Goal: Task Accomplishment & Management: Use online tool/utility

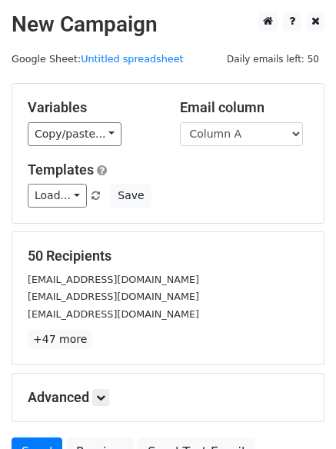
click at [252, 180] on div "Templates Load... No templates saved Save" at bounding box center [168, 184] width 304 height 47
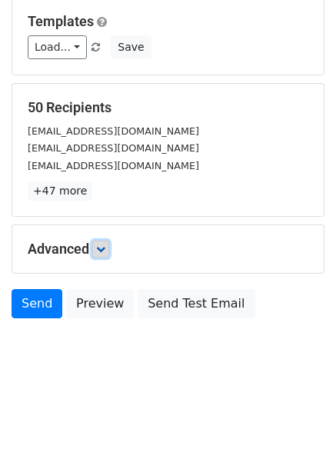
click at [98, 246] on link at bounding box center [100, 249] width 17 height 17
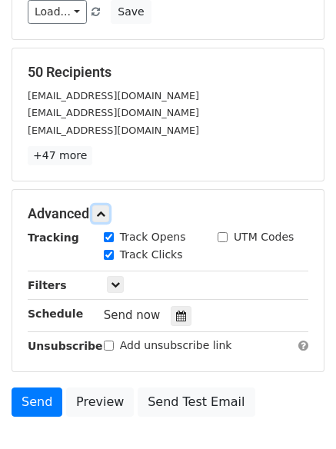
scroll to position [265, 0]
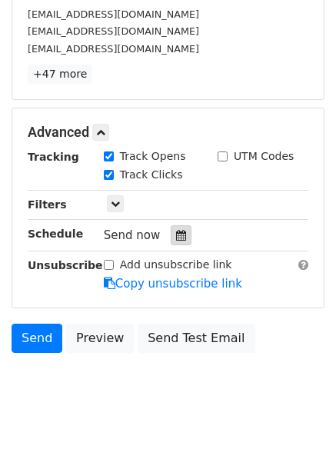
click at [172, 229] on div at bounding box center [181, 235] width 21 height 20
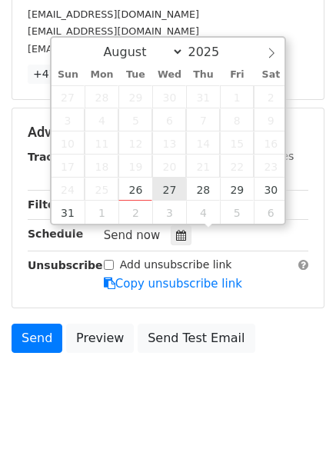
type input "2025-08-27 12:00"
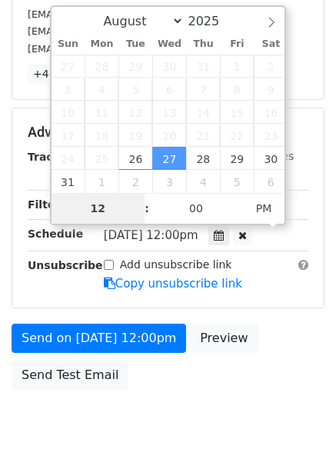
type input "1"
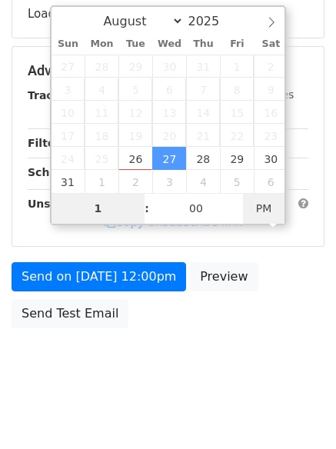
type input "2025-08-27 01:00"
type input "01"
click at [253, 206] on span "PM" at bounding box center [264, 208] width 42 height 31
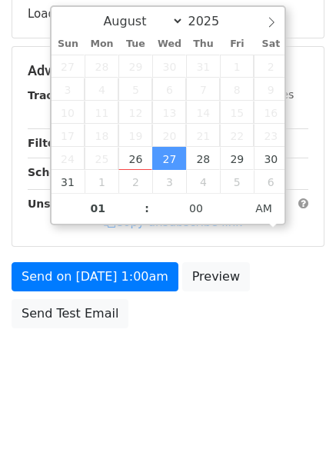
click at [228, 376] on body "New Campaign Daily emails left: 50 Google Sheet: Untitled spreadsheet Variables…" at bounding box center [168, 71] width 336 height 651
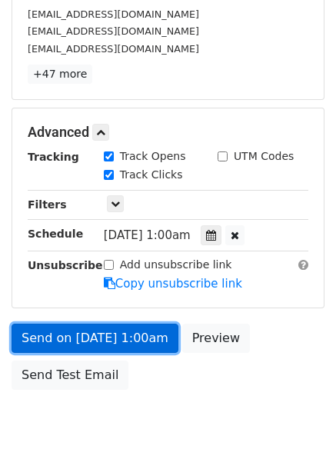
click at [149, 328] on link "Send on Aug 27 at 1:00am" at bounding box center [95, 338] width 167 height 29
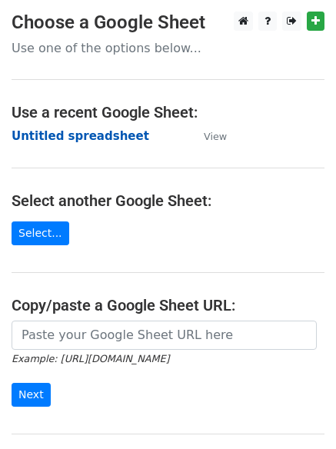
click at [104, 129] on strong "Untitled spreadsheet" at bounding box center [81, 136] width 138 height 14
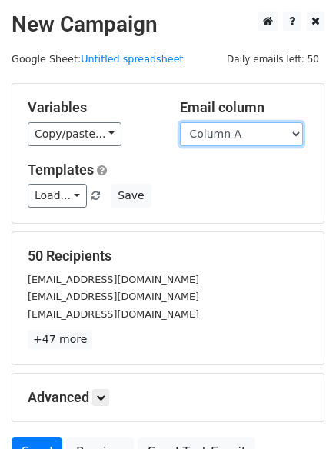
click at [224, 131] on select "Column A Column B Column C Column D Column E Column F" at bounding box center [241, 134] width 123 height 24
click at [231, 135] on select "Column A Column B Column C Column D Column E Column F" at bounding box center [241, 134] width 123 height 24
select select "Column B"
click at [180, 122] on select "Column A Column B Column C Column D Column E Column F" at bounding box center [241, 134] width 123 height 24
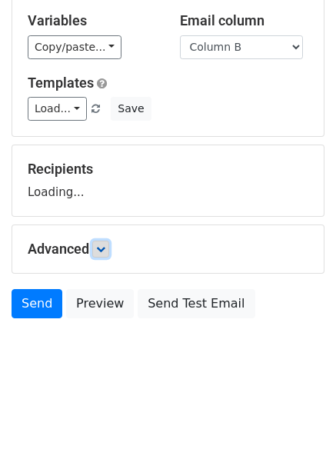
click at [107, 243] on link at bounding box center [100, 249] width 17 height 17
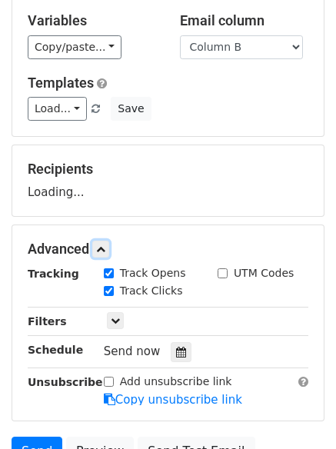
scroll to position [219, 0]
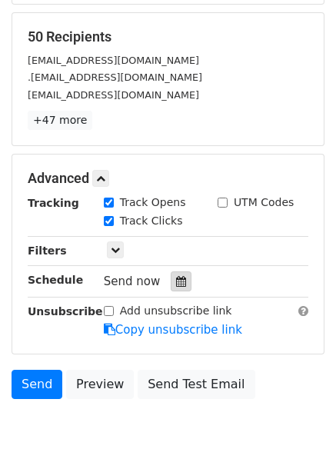
click at [176, 278] on icon at bounding box center [181, 281] width 10 height 11
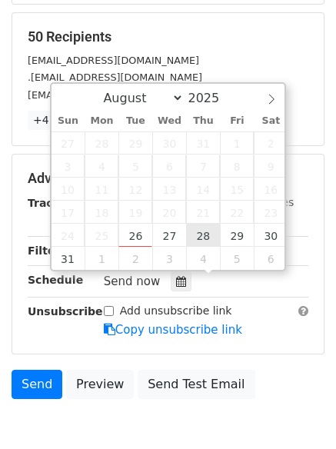
type input "2025-08-28 12:00"
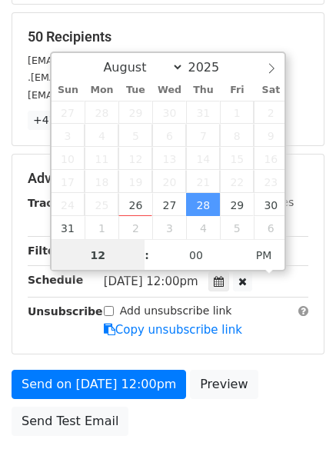
scroll to position [1, 0]
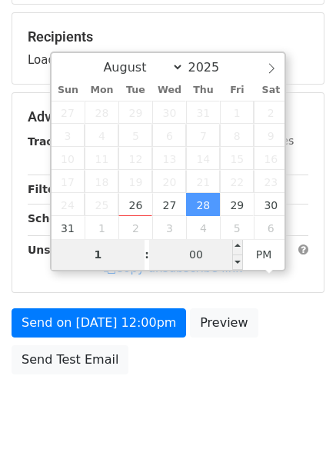
type input "1"
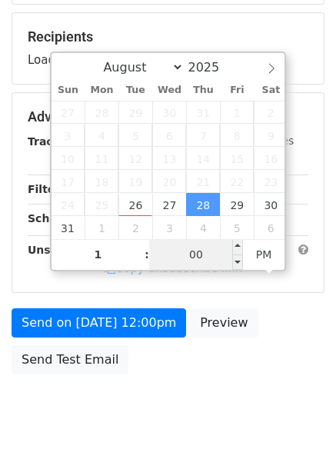
type input "2025-08-28 13:00"
type input "01"
click at [197, 259] on input "00" at bounding box center [196, 254] width 94 height 31
type input "11"
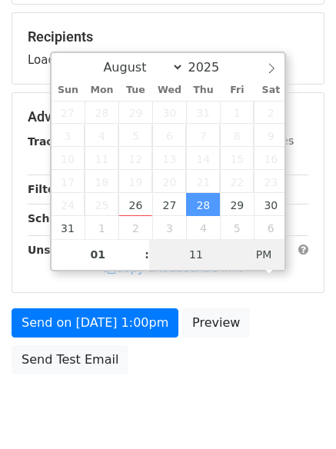
type input "2025-08-28 01:11"
click at [257, 258] on span "PM" at bounding box center [264, 254] width 42 height 31
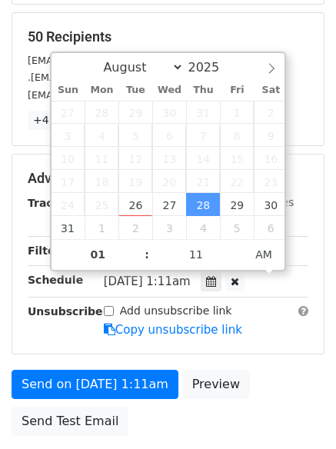
click at [213, 420] on body "New Campaign Daily emails left: 50 Google Sheet: Untitled spreadsheet Variables…" at bounding box center [168, 148] width 336 height 713
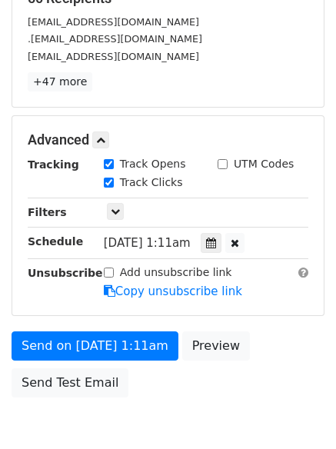
scroll to position [274, 0]
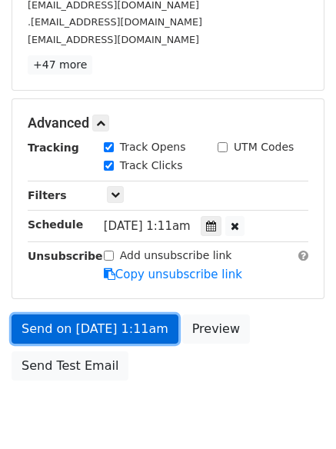
click at [145, 324] on link "Send on Aug 28 at 1:11am" at bounding box center [95, 328] width 167 height 29
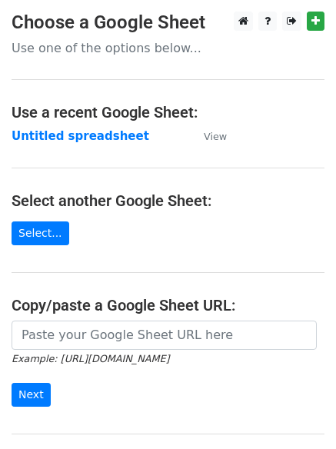
click at [101, 144] on td "Untitled spreadsheet" at bounding box center [100, 137] width 177 height 18
click at [101, 137] on strong "Untitled spreadsheet" at bounding box center [81, 136] width 138 height 14
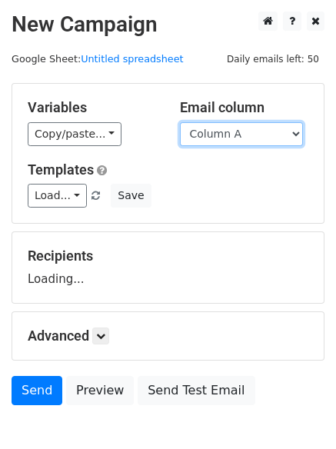
click at [256, 127] on select "Column A Column B Column C Column D Column E Column F" at bounding box center [241, 134] width 123 height 24
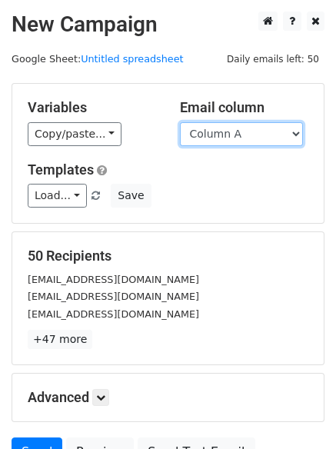
click at [241, 135] on select "Column A Column B Column C Column D Column E Column F" at bounding box center [241, 134] width 123 height 24
click at [180, 122] on select "Column A Column B Column C Column D Column E Column F" at bounding box center [241, 134] width 123 height 24
click at [238, 128] on select "Column A Column B Column C Column D Column E Column F" at bounding box center [241, 134] width 123 height 24
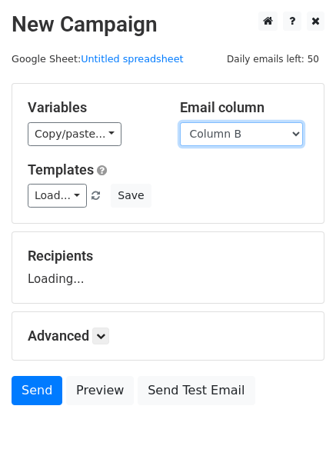
select select "Column C"
click at [180, 122] on select "Column A Column B Column C Column D Column E Column F" at bounding box center [241, 134] width 123 height 24
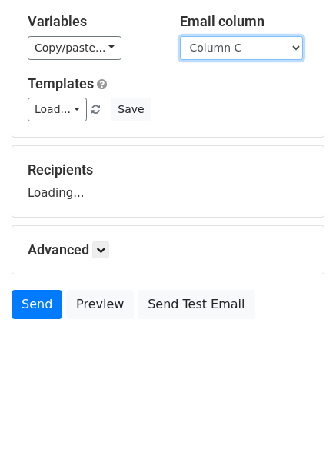
scroll to position [87, 0]
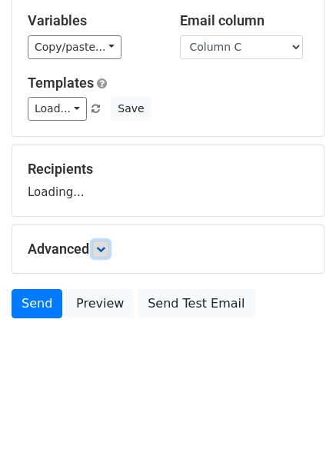
click at [105, 242] on link at bounding box center [100, 249] width 17 height 17
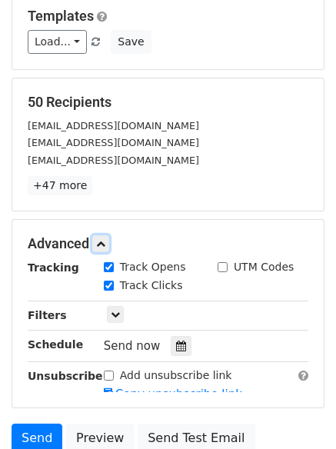
scroll to position [288, 0]
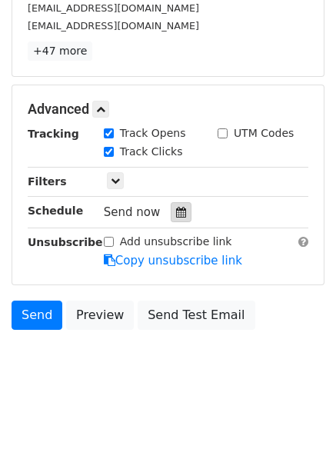
click at [176, 217] on icon at bounding box center [181, 212] width 10 height 11
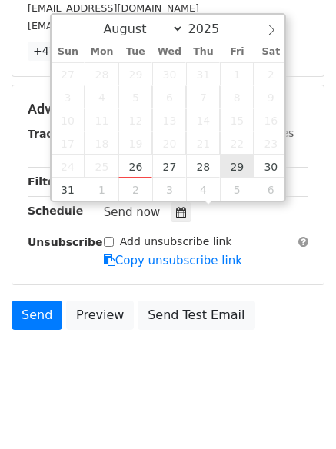
type input "2025-08-29 12:00"
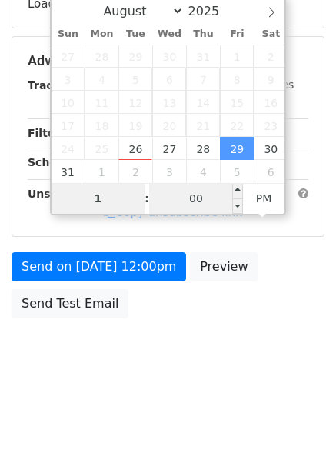
type input "1"
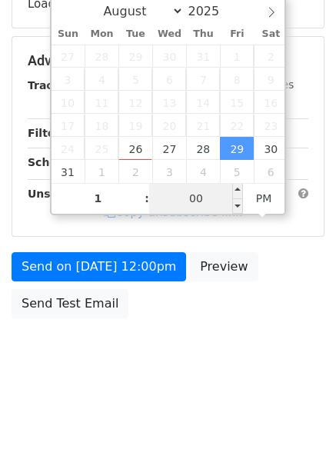
type input "2025-08-29 13:00"
type input "01"
click at [198, 171] on span "Fri, Aug 29, 12:00pm" at bounding box center [151, 164] width 95 height 14
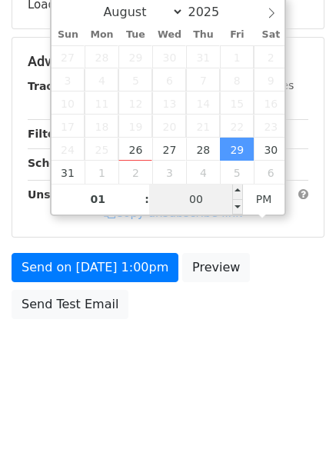
click at [204, 200] on input "00" at bounding box center [196, 199] width 94 height 31
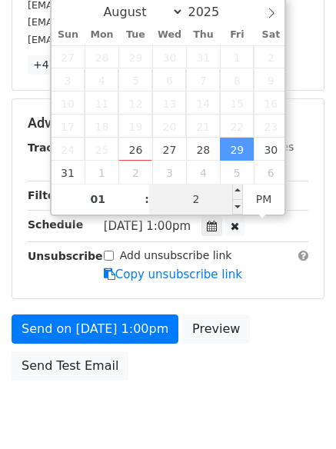
type input "22"
type input "2025-08-29 01:22"
click at [271, 196] on span "PM" at bounding box center [264, 199] width 42 height 31
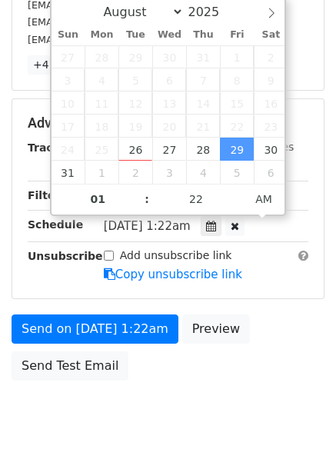
click at [264, 358] on body "New Campaign Daily emails left: 50 Google Sheet: Untitled spreadsheet Variables…" at bounding box center [168, 93] width 336 height 713
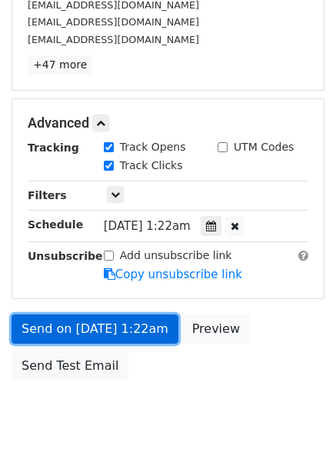
click at [151, 321] on link "Send on Aug 29 at 1:22am" at bounding box center [95, 328] width 167 height 29
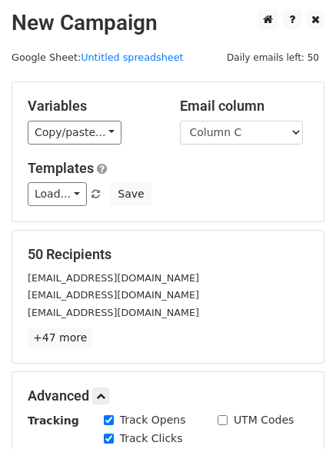
scroll to position [0, 0]
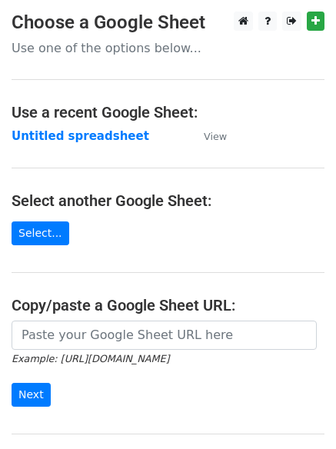
click at [66, 148] on main "Choose a Google Sheet Use one of the options below... Use a recent Google Sheet…" at bounding box center [168, 250] width 336 height 477
click at [66, 139] on strong "Untitled spreadsheet" at bounding box center [81, 136] width 138 height 14
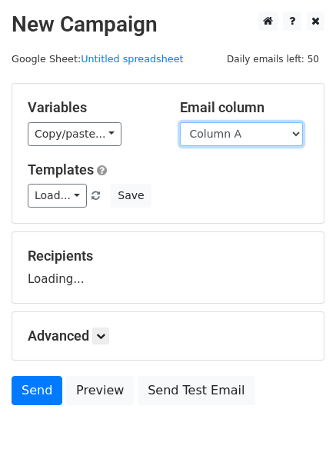
click at [252, 136] on select "Column A Column B Column C Column D Column E Column F" at bounding box center [241, 134] width 123 height 24
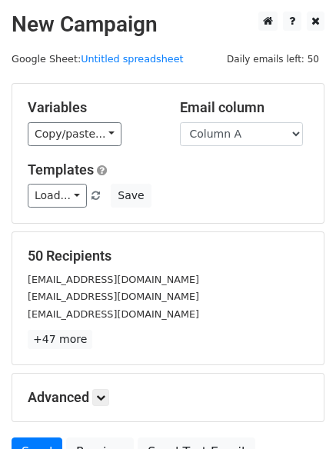
drag, startPoint x: 245, startPoint y: 140, endPoint x: 245, endPoint y: 149, distance: 9.2
click at [245, 140] on select "Column A Column B Column C Column D Column E Column F" at bounding box center [241, 134] width 123 height 24
click at [251, 131] on select "Column A Column B Column C Column D Column E Column F" at bounding box center [241, 134] width 123 height 24
select select "Column D"
click at [180, 122] on select "Column A Column B Column C Column D Column E Column F" at bounding box center [241, 134] width 123 height 24
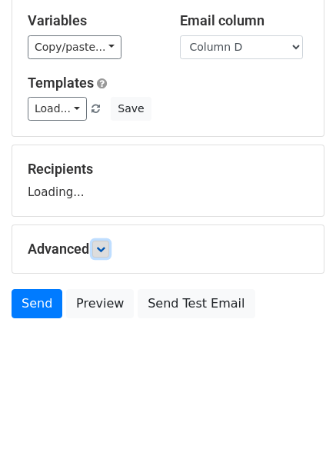
click at [100, 251] on icon at bounding box center [100, 248] width 9 height 9
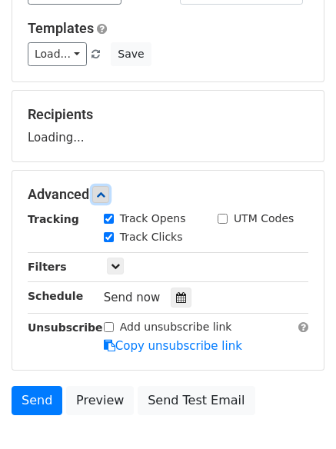
scroll to position [212, 0]
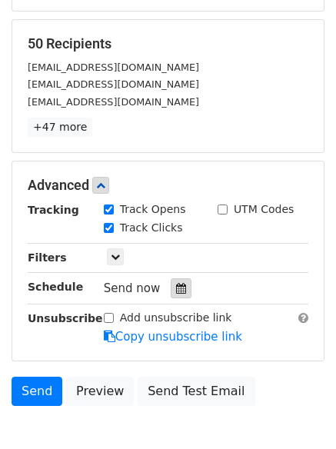
click at [171, 292] on div at bounding box center [181, 288] width 21 height 20
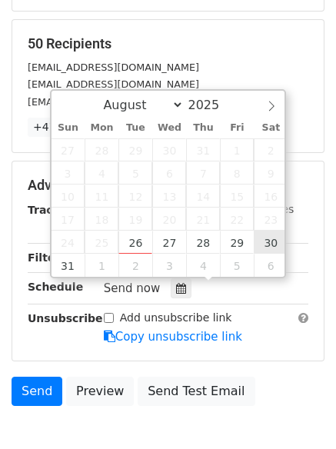
type input "2025-08-30 12:00"
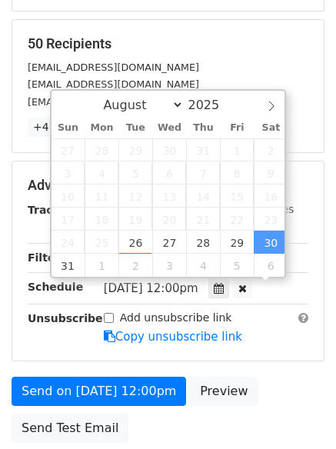
scroll to position [1, 0]
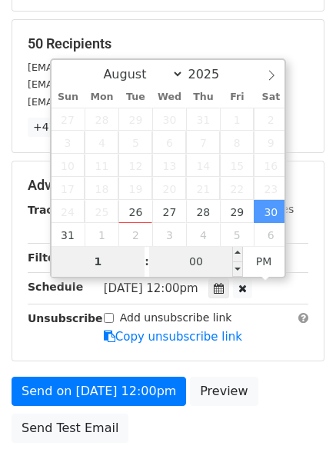
type input "1"
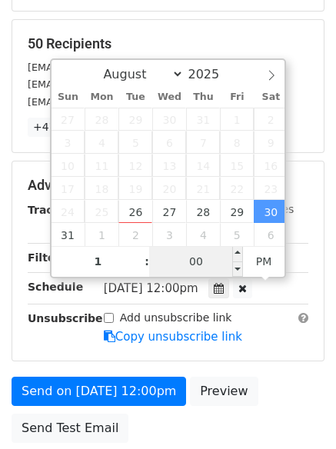
type input "2025-08-30 13:00"
type input "01"
click at [221, 260] on input "00" at bounding box center [196, 261] width 94 height 31
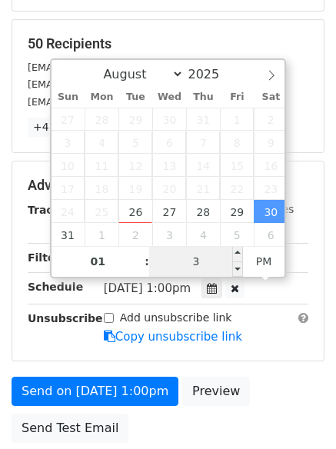
type input "33"
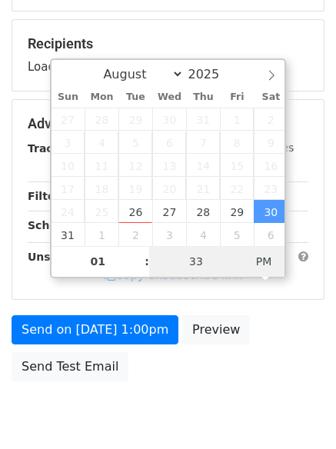
type input "2025-08-30 01:33"
click at [257, 260] on span "PM" at bounding box center [264, 261] width 42 height 31
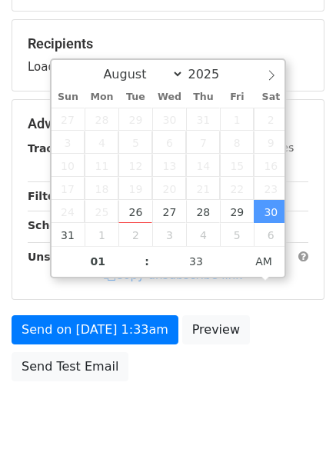
click at [146, 344] on div "Send on Aug 30 at 1:33am Preview Send Test Email" at bounding box center [168, 352] width 336 height 74
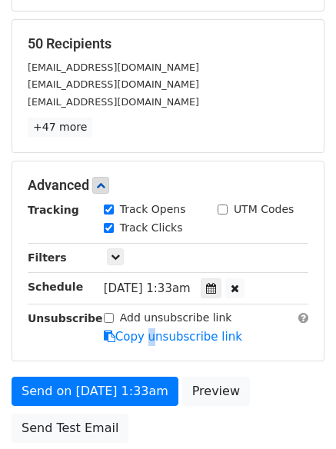
click at [146, 344] on div "Add unsubscribe link Copy unsubscribe link" at bounding box center [206, 327] width 228 height 35
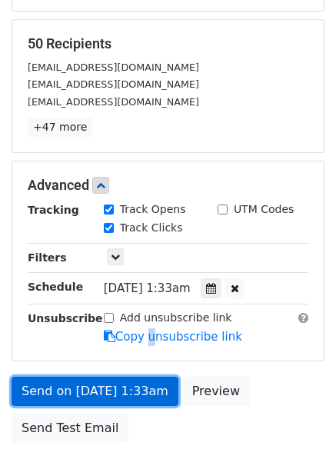
click at [143, 380] on link "Send on Aug 30 at 1:33am" at bounding box center [95, 391] width 167 height 29
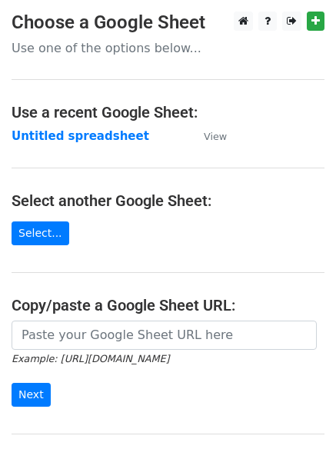
click at [111, 123] on main "Choose a Google Sheet Use one of the options below... Use a recent Google Sheet…" at bounding box center [168, 250] width 336 height 477
click at [111, 131] on strong "Untitled spreadsheet" at bounding box center [81, 136] width 138 height 14
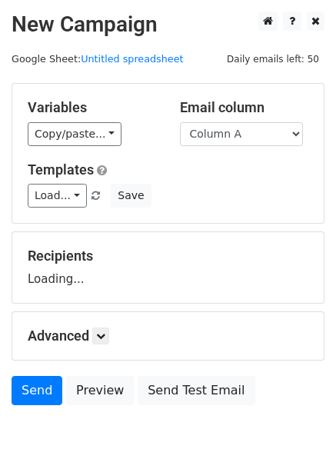
click at [214, 130] on select "Column A Column B Column C Column D Column E Column F" at bounding box center [241, 134] width 123 height 24
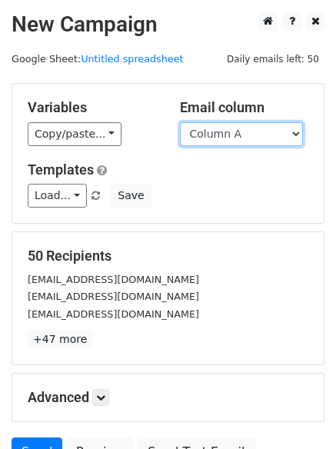
click at [234, 131] on select "Column A Column B Column C Column D Column E Column F" at bounding box center [241, 134] width 123 height 24
select select "Column E"
click at [180, 122] on select "Column A Column B Column C Column D Column E Column F" at bounding box center [241, 134] width 123 height 24
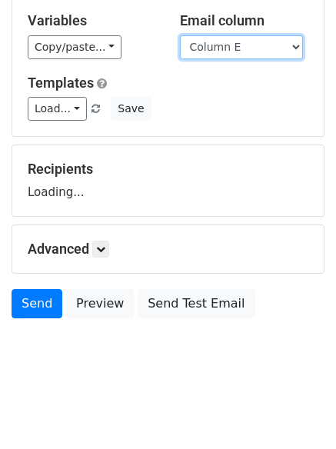
scroll to position [101, 0]
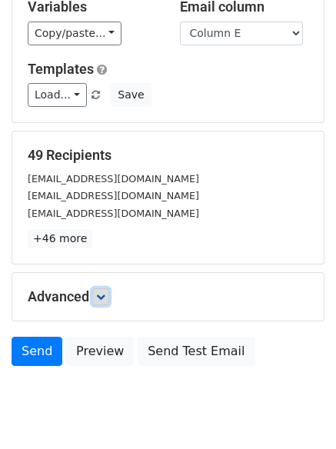
click at [103, 299] on icon at bounding box center [100, 296] width 9 height 9
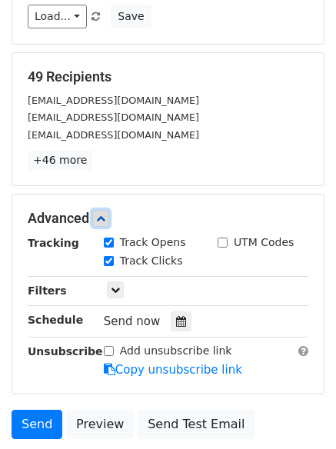
scroll to position [299, 0]
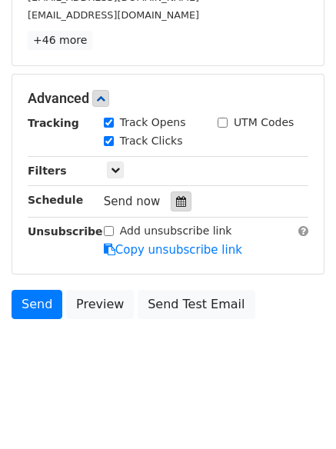
click at [176, 198] on icon at bounding box center [181, 201] width 10 height 11
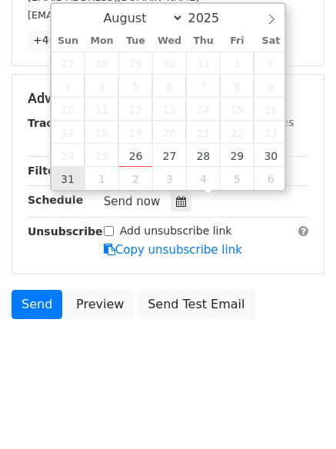
type input "2025-08-31 12:00"
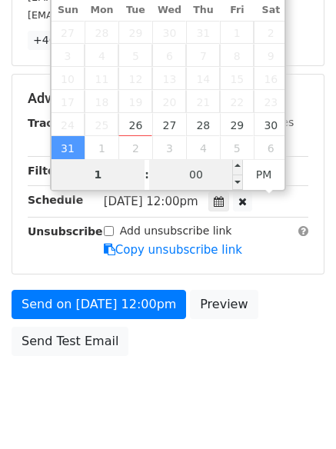
type input "1"
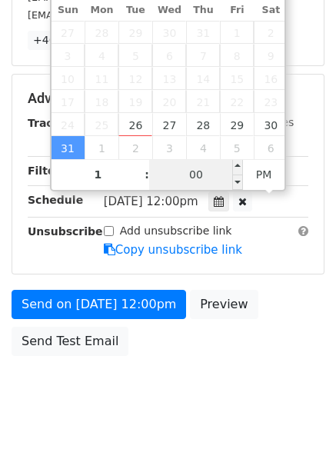
type input "2025-08-31 13:00"
type input "01"
click at [204, 176] on input "00" at bounding box center [196, 174] width 94 height 31
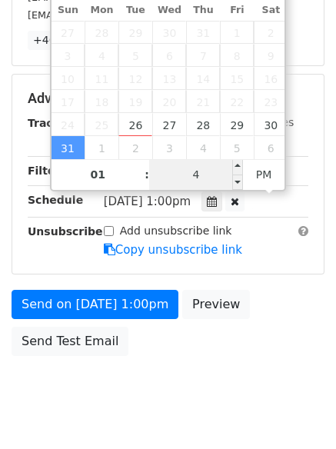
type input "44"
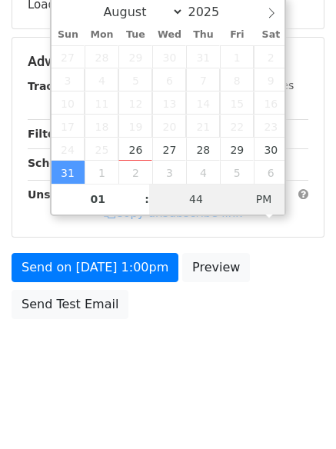
type input "2025-08-31 01:44"
click at [257, 189] on span "PM" at bounding box center [264, 199] width 42 height 31
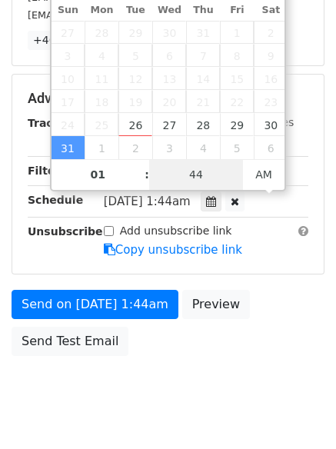
scroll to position [274, 0]
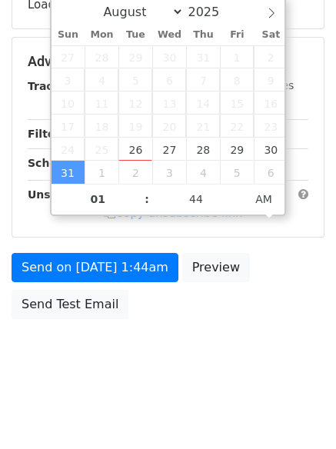
click at [236, 332] on body "New Campaign Daily emails left: 50 Google Sheet: Untitled spreadsheet Variables…" at bounding box center [168, 62] width 336 height 651
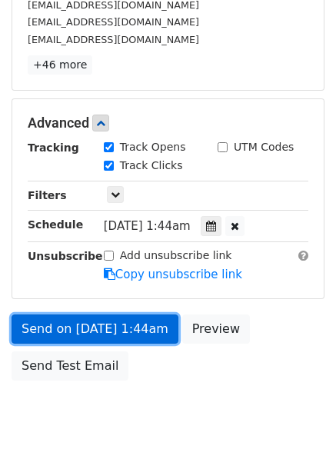
click at [144, 327] on link "Send on Aug 31 at 1:44am" at bounding box center [95, 328] width 167 height 29
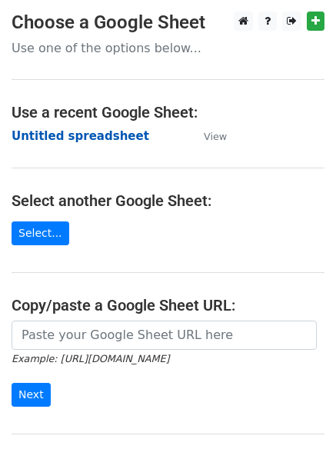
click at [111, 136] on strong "Untitled spreadsheet" at bounding box center [81, 136] width 138 height 14
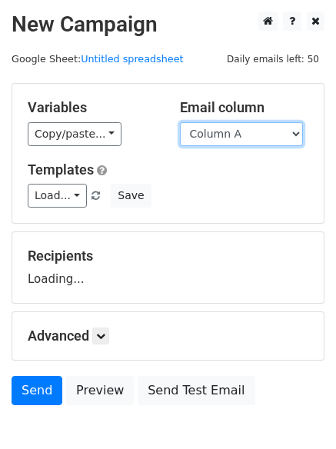
drag, startPoint x: 0, startPoint y: 0, endPoint x: 234, endPoint y: 137, distance: 271.4
click at [234, 137] on select "Column A Column B Column C Column D Column E Column F" at bounding box center [241, 134] width 123 height 24
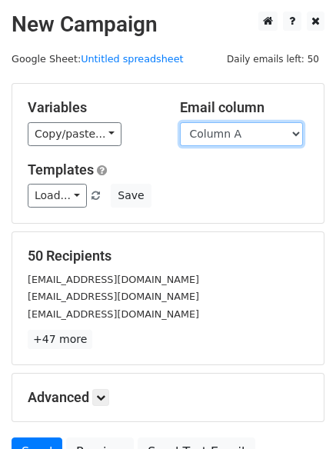
click at [234, 132] on select "Column A Column B Column C Column D Column E Column F" at bounding box center [241, 134] width 123 height 24
select select "Column F"
click at [180, 122] on select "Column A Column B Column C Column D Column E Column F" at bounding box center [241, 134] width 123 height 24
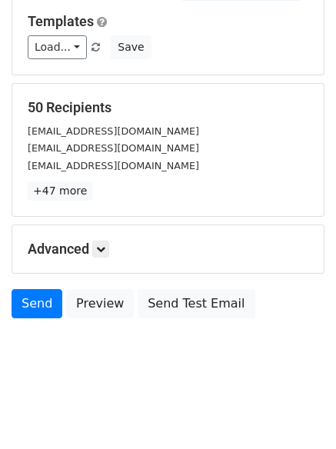
scroll to position [87, 0]
click at [105, 252] on icon at bounding box center [100, 248] width 9 height 9
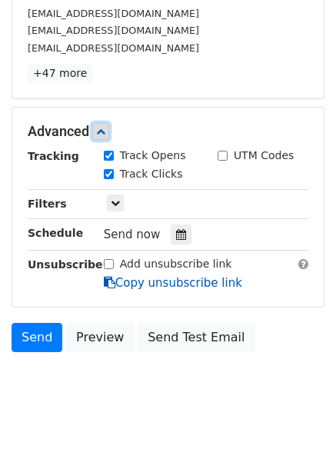
scroll to position [274, 0]
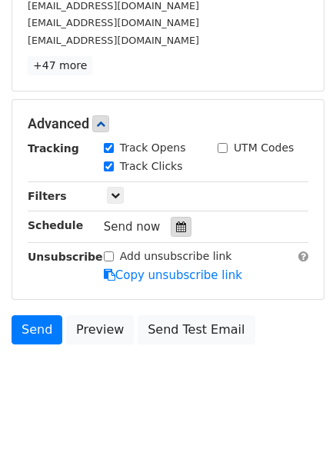
click at [181, 235] on div at bounding box center [181, 227] width 21 height 20
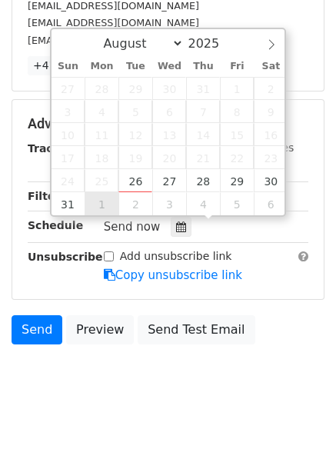
type input "[DATE] 12:00"
select select "8"
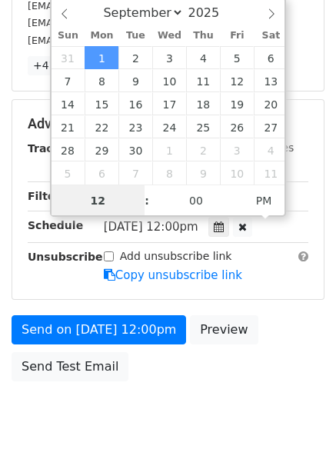
scroll to position [1, 0]
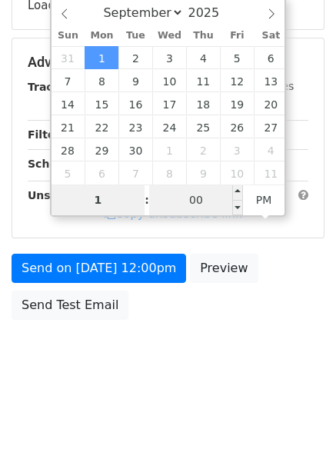
type input "1"
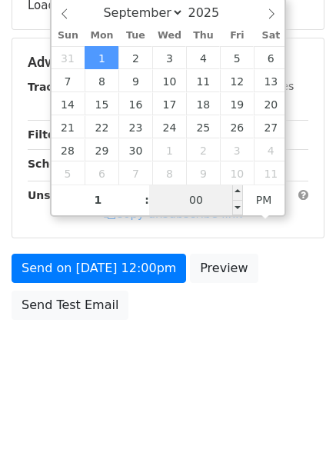
type input "[DATE] 13:00"
type input "01"
click at [191, 204] on input "00" at bounding box center [196, 199] width 94 height 31
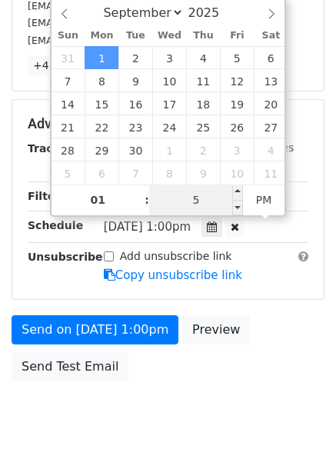
type input "55"
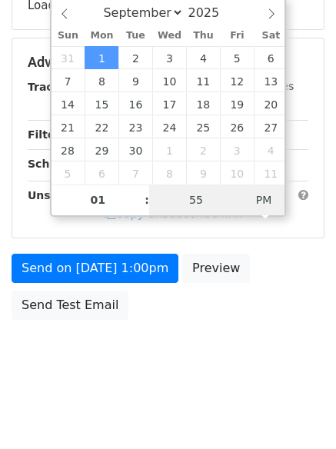
type input "[DATE] 01:55"
click at [256, 198] on span "AM" at bounding box center [264, 199] width 42 height 31
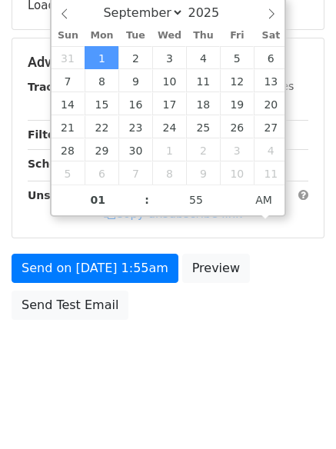
click at [231, 380] on body "New Campaign Daily emails left: 50 Google Sheet: Untitled spreadsheet Variables…" at bounding box center [168, 63] width 336 height 651
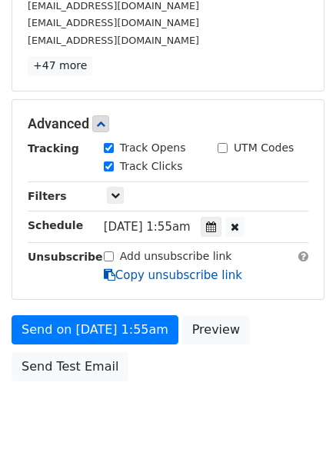
click at [139, 280] on link "Copy unsubscribe link" at bounding box center [173, 275] width 138 height 14
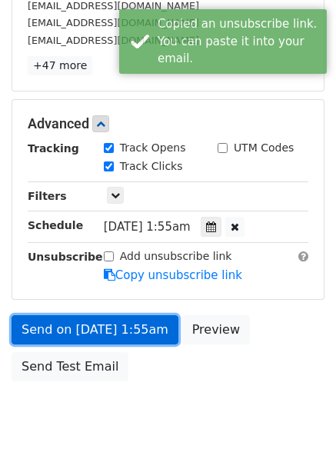
click at [135, 322] on link "Send on [DATE] 1:55am" at bounding box center [95, 329] width 167 height 29
